Goal: Task Accomplishment & Management: Complete application form

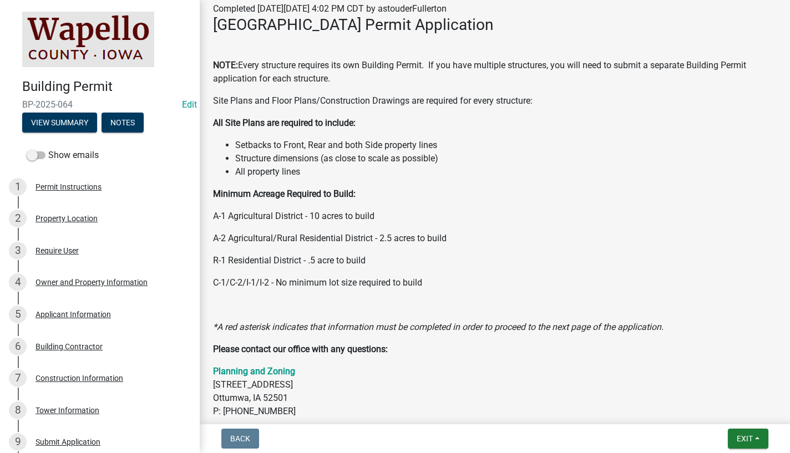
scroll to position [321, 0]
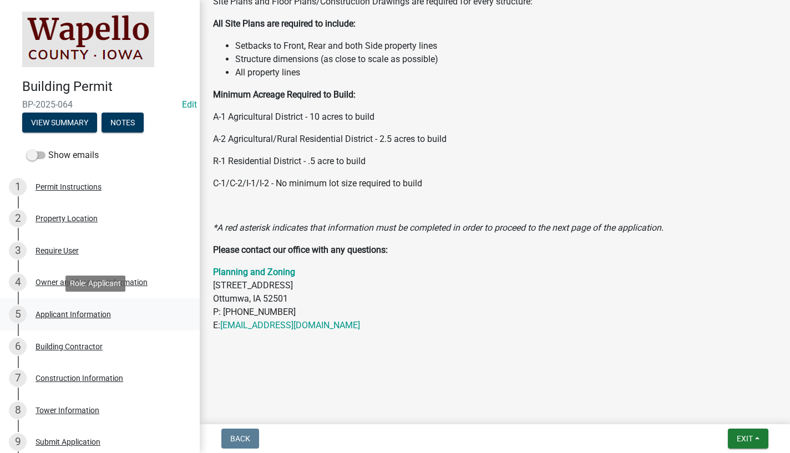
click at [89, 316] on div "Applicant Information" at bounding box center [72, 315] width 75 height 8
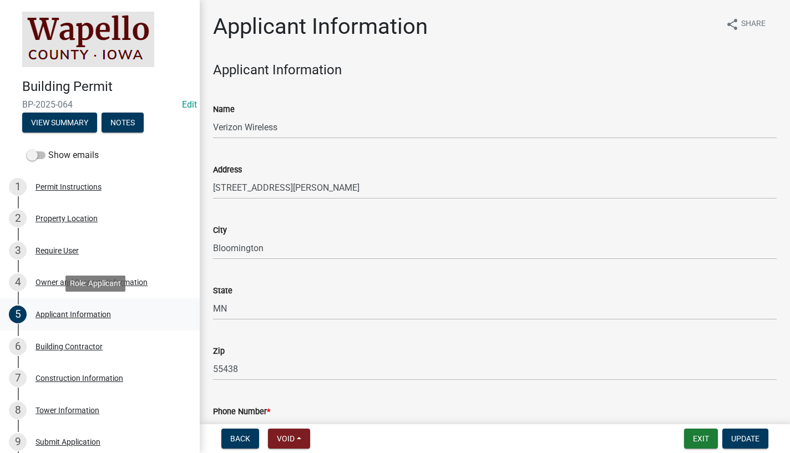
click at [79, 308] on div "5 Applicant Information" at bounding box center [95, 315] width 173 height 18
click at [63, 344] on div "Building Contractor" at bounding box center [68, 347] width 67 height 8
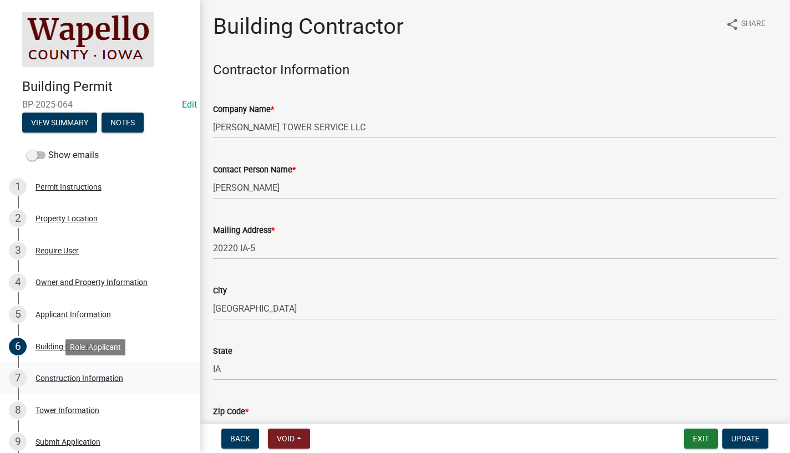
click at [64, 376] on div "Construction Information" at bounding box center [79, 378] width 88 height 8
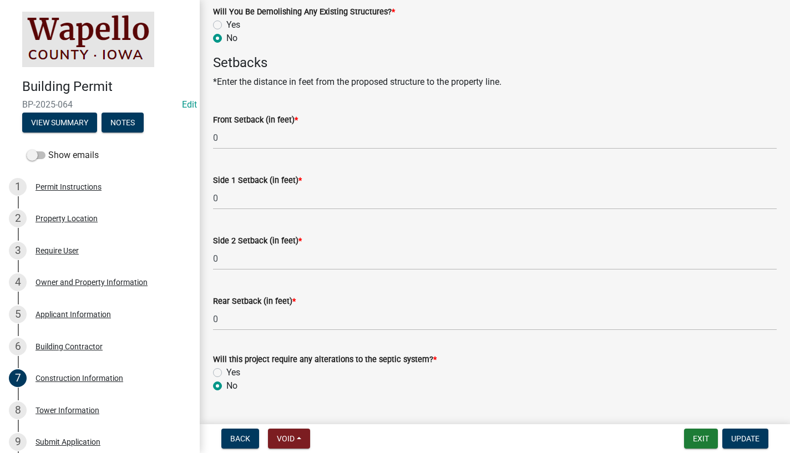
scroll to position [414, 0]
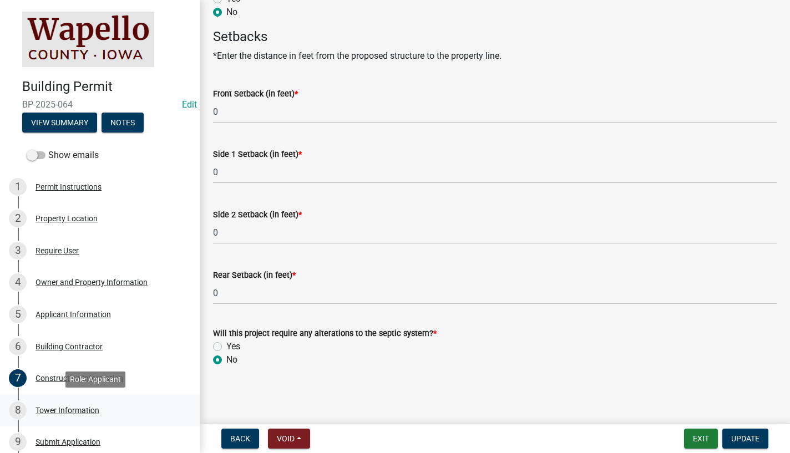
click at [58, 410] on div "Tower Information" at bounding box center [67, 411] width 64 height 8
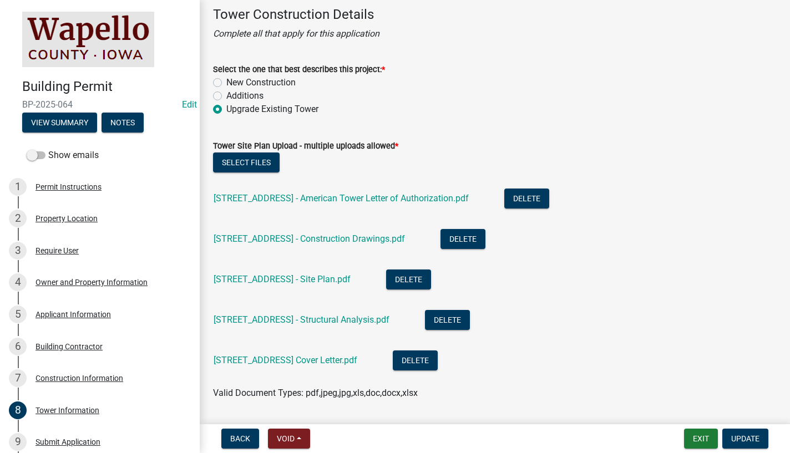
scroll to position [111, 0]
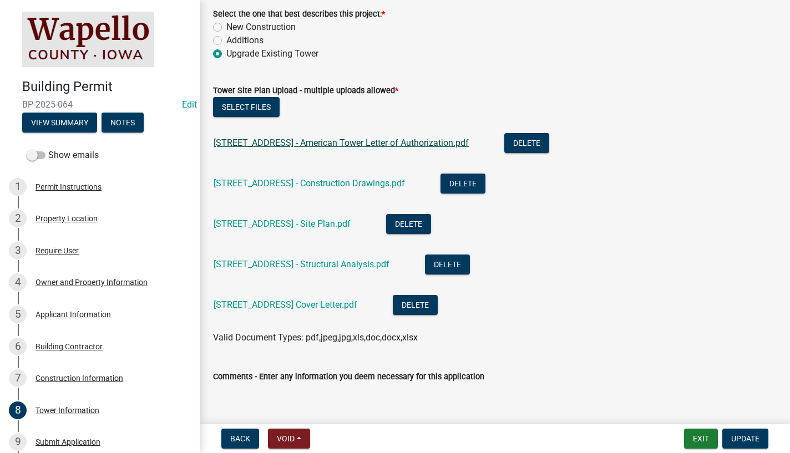
click at [343, 140] on link "[STREET_ADDRESS] - American Tower Letter of Authorization.pdf" at bounding box center [341, 143] width 255 height 11
click at [290, 182] on link "[STREET_ADDRESS] - Construction Drawings.pdf" at bounding box center [309, 183] width 191 height 11
click at [320, 221] on link "[STREET_ADDRESS] - Site Plan.pdf" at bounding box center [282, 224] width 137 height 11
click at [333, 268] on link "[STREET_ADDRESS] - Structural Analysis.pdf" at bounding box center [302, 264] width 176 height 11
click at [348, 306] on link "[STREET_ADDRESS] Cover Letter.pdf" at bounding box center [286, 305] width 144 height 11
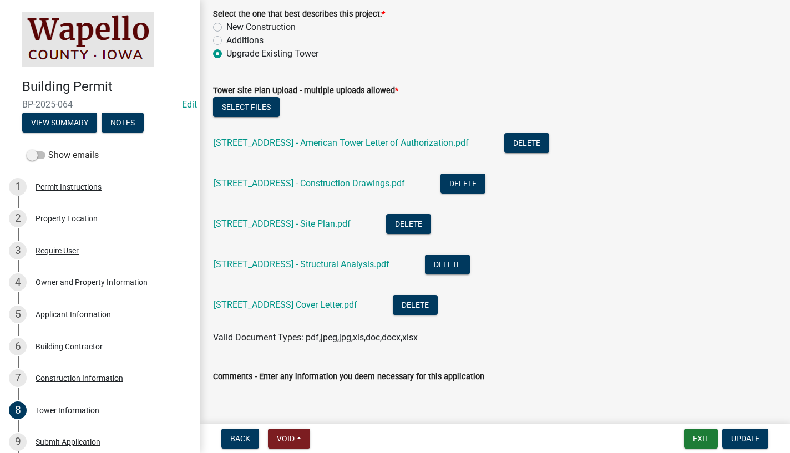
scroll to position [179, 0]
